Goal: Find specific page/section: Find specific page/section

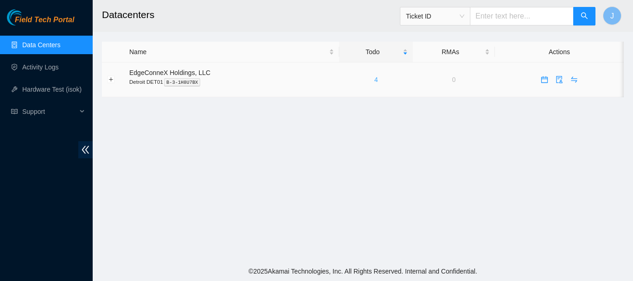
click at [374, 79] on link "4" at bounding box center [376, 79] width 4 height 7
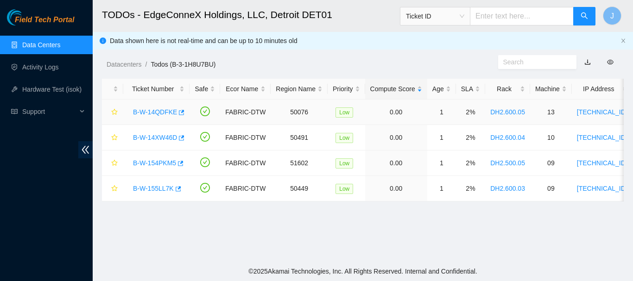
click at [151, 112] on link "B-W-14QDFKE" at bounding box center [155, 111] width 44 height 7
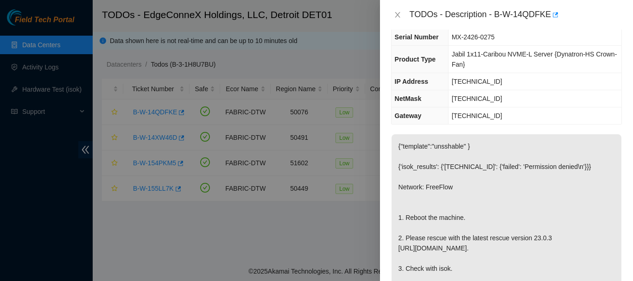
scroll to position [93, 0]
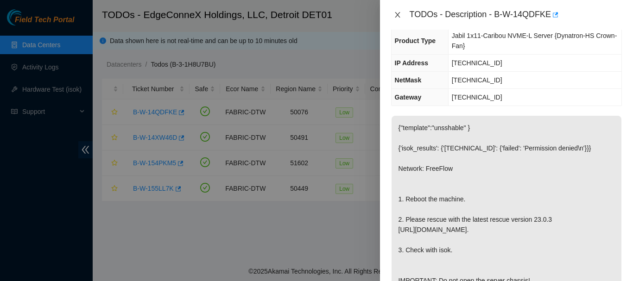
click at [398, 16] on icon "close" at bounding box center [397, 15] width 5 height 6
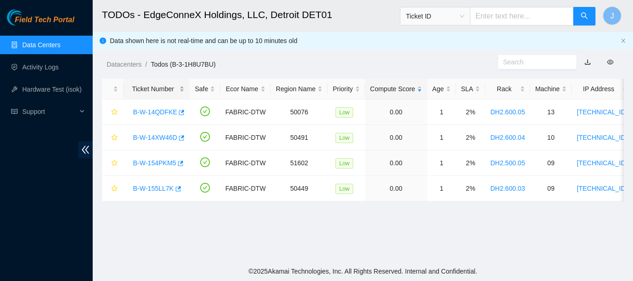
scroll to position [118, 0]
click at [155, 138] on link "B-W-14XW46D" at bounding box center [155, 137] width 44 height 7
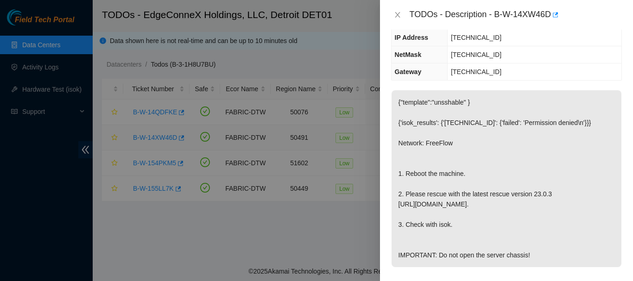
scroll to position [77, 0]
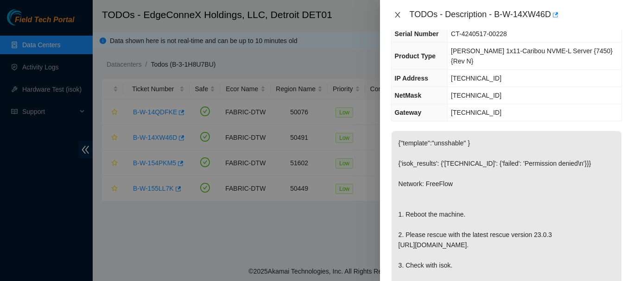
click at [397, 17] on icon "close" at bounding box center [397, 14] width 7 height 7
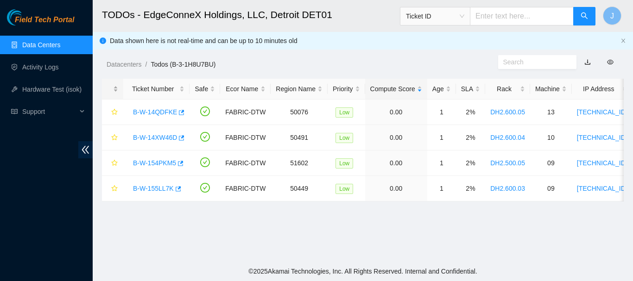
scroll to position [118, 0]
click at [149, 164] on link "B-W-154PKM5" at bounding box center [154, 162] width 43 height 7
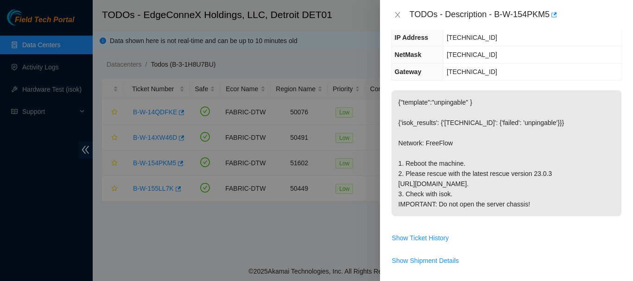
scroll to position [93, 0]
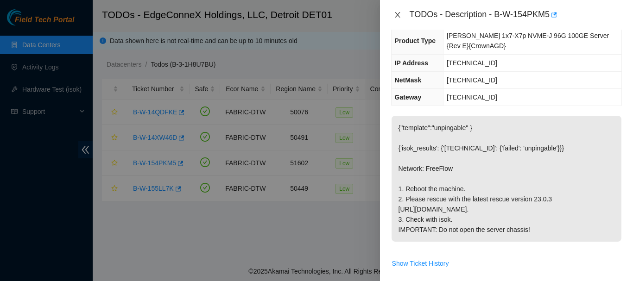
click at [398, 18] on icon "close" at bounding box center [397, 14] width 7 height 7
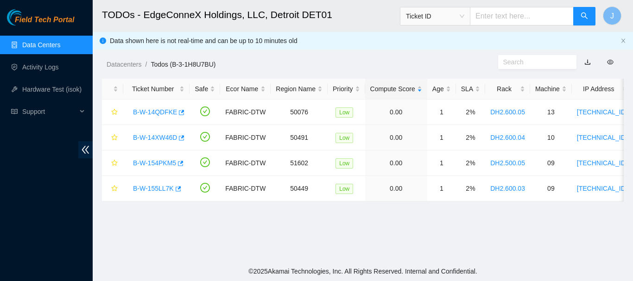
scroll to position [118, 0]
click at [149, 188] on link "B-W-155LL7K" at bounding box center [153, 188] width 41 height 7
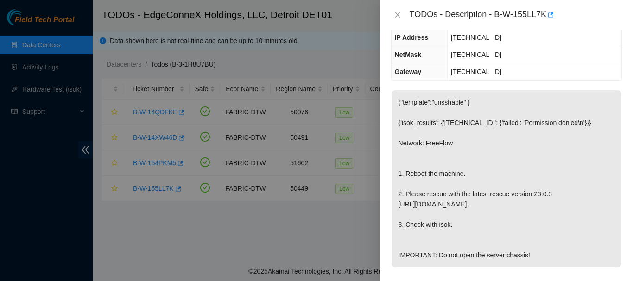
scroll to position [77, 0]
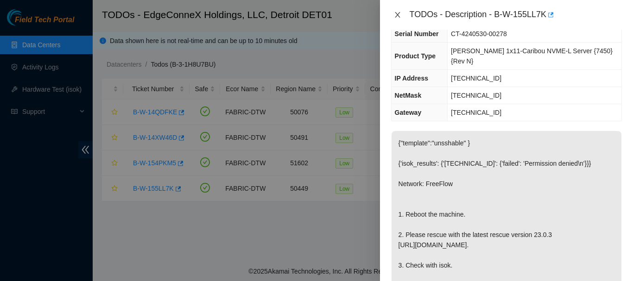
click at [398, 13] on icon "close" at bounding box center [397, 14] width 7 height 7
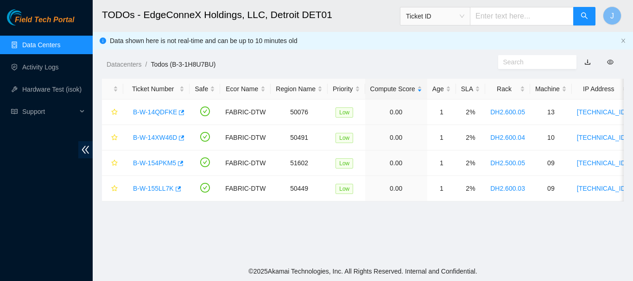
scroll to position [118, 0]
